Goal: Task Accomplishment & Management: Manage account settings

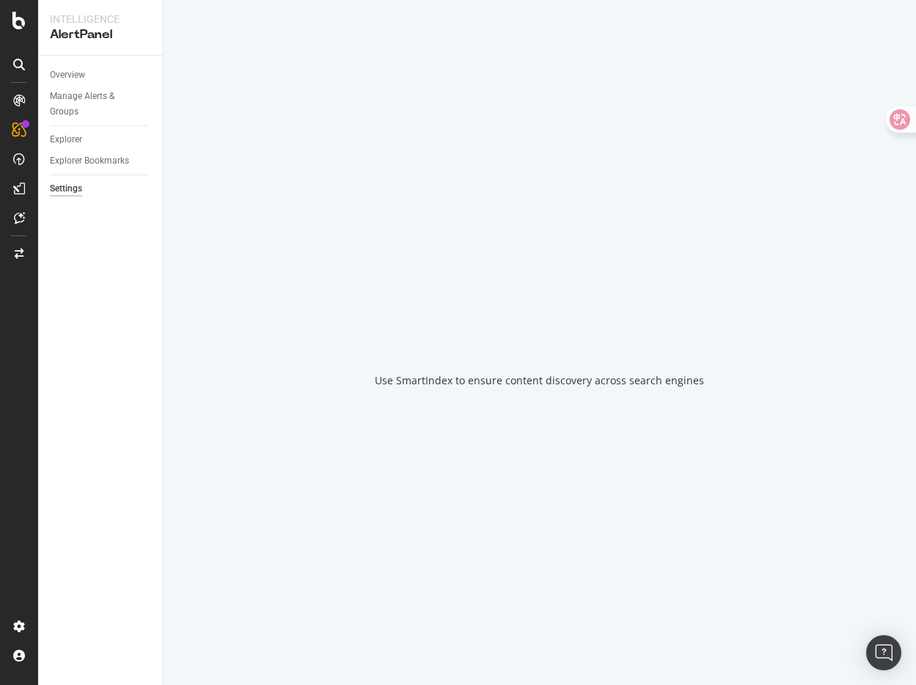
select select "04"
select select "30"
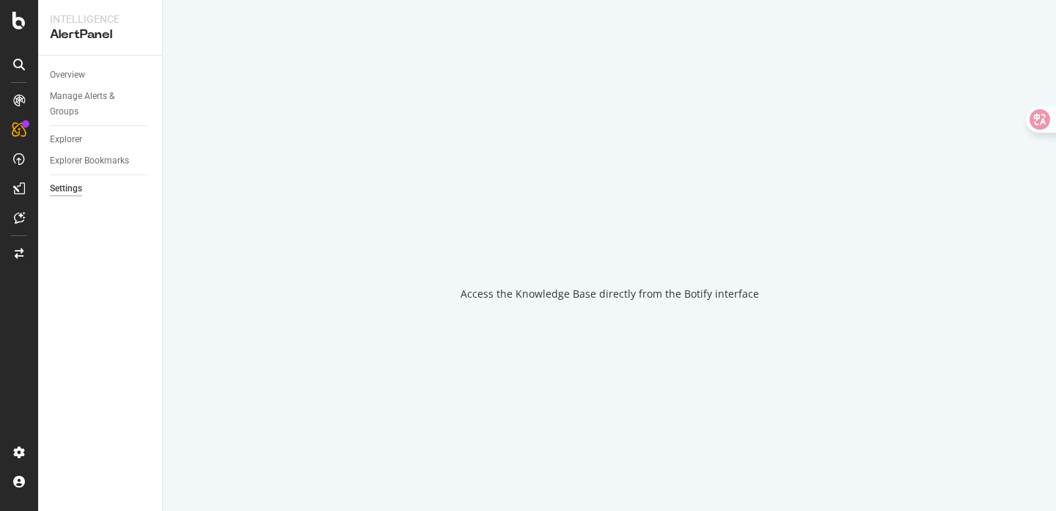
select select "04"
select select "30"
